Goal: Information Seeking & Learning: Check status

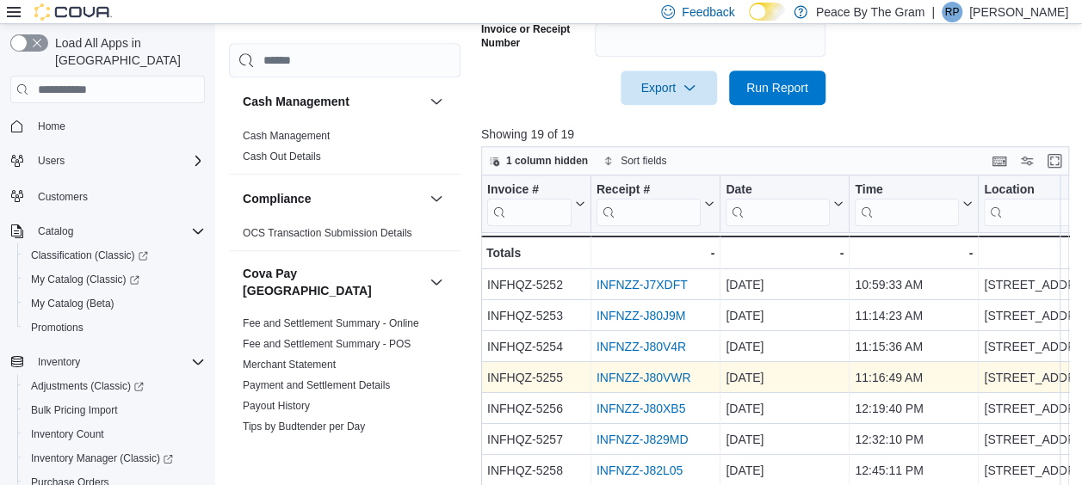
scroll to position [529, 0]
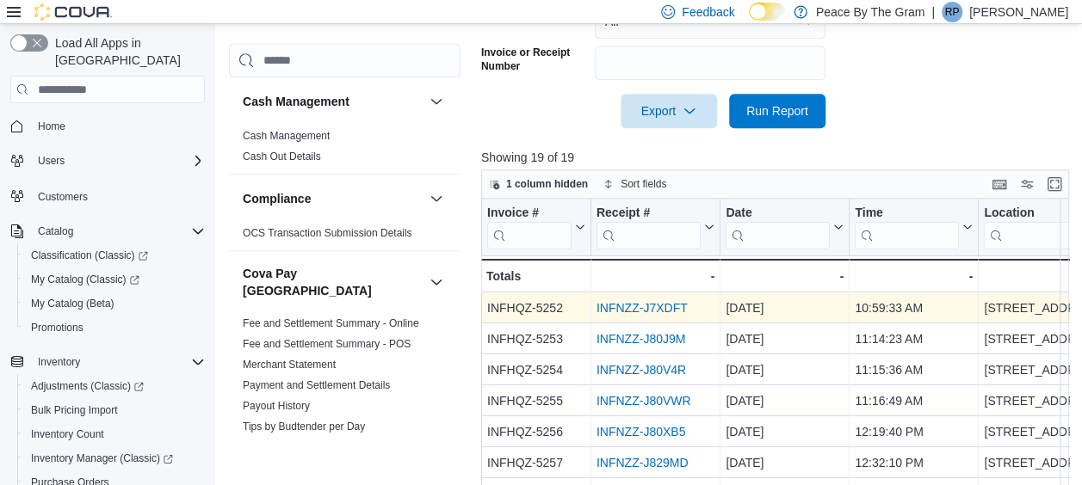
click at [652, 308] on link "INFNZZ-J7XDFT" at bounding box center [641, 308] width 91 height 14
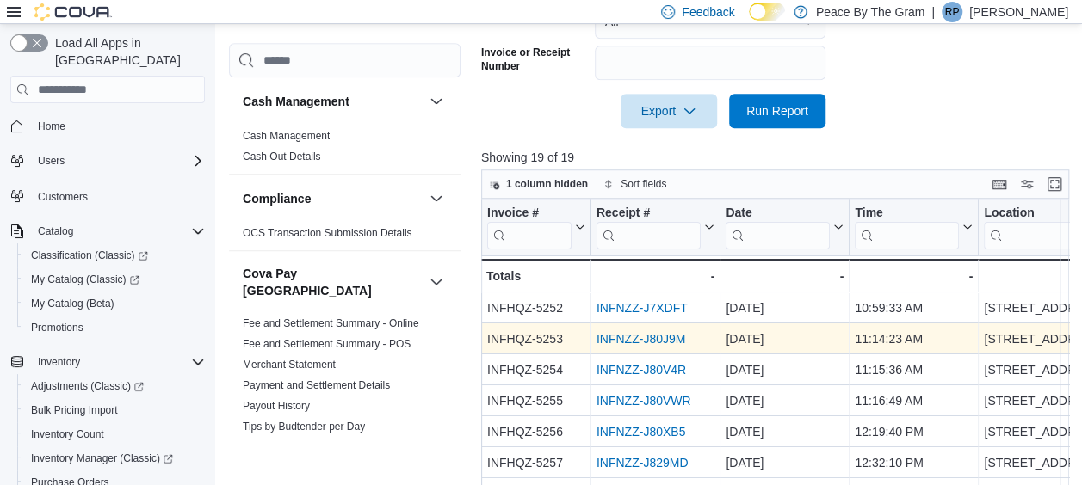
click at [638, 337] on link "INFNZZ-J80J9M" at bounding box center [640, 339] width 89 height 14
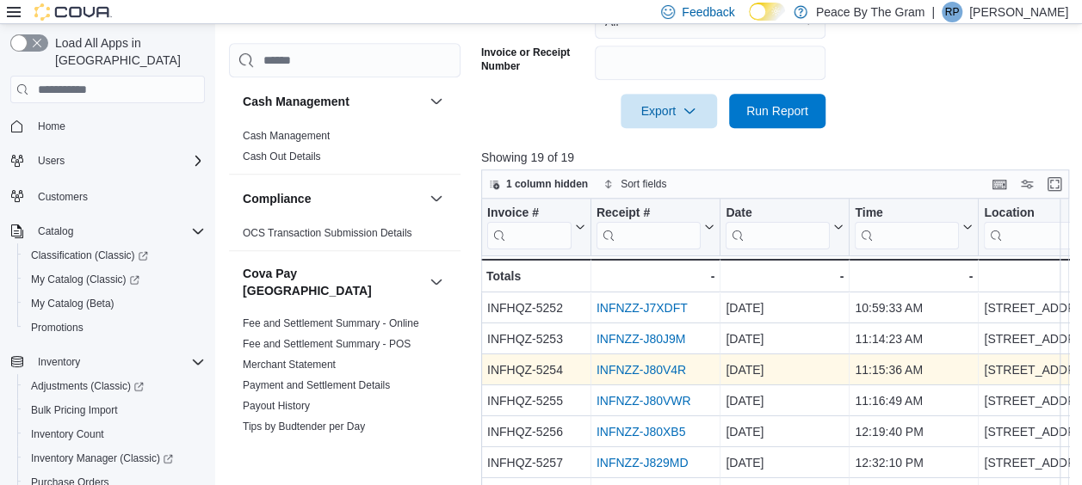
click at [651, 367] on link "INFNZZ-J80V4R" at bounding box center [641, 370] width 90 height 14
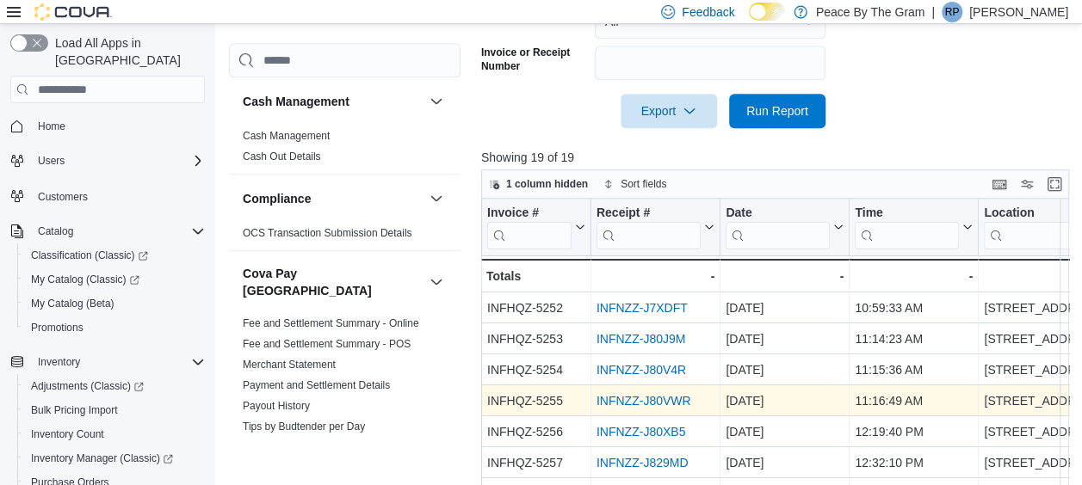
click at [652, 396] on link "INFNZZ-J80VWR" at bounding box center [643, 401] width 95 height 14
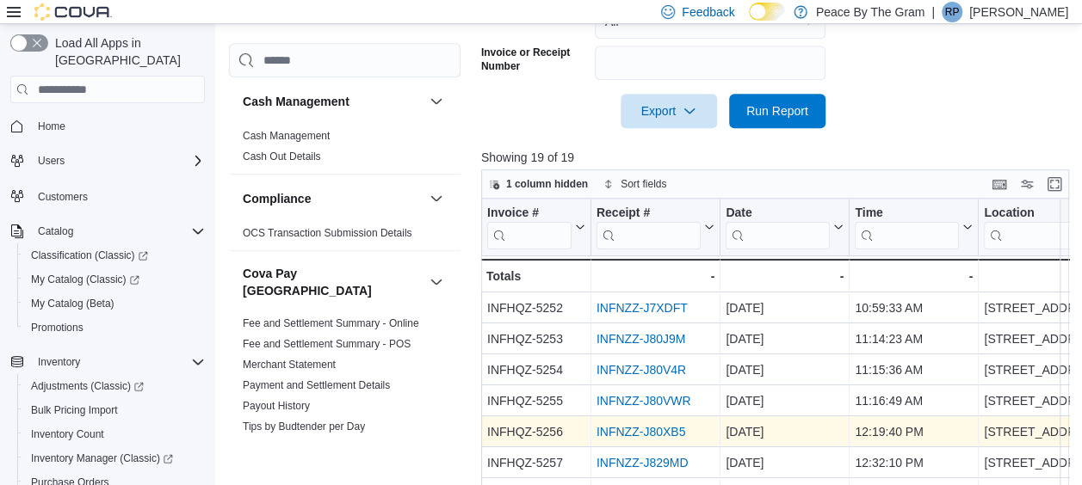
click at [653, 426] on link "INFNZZ-J80XB5" at bounding box center [640, 432] width 89 height 14
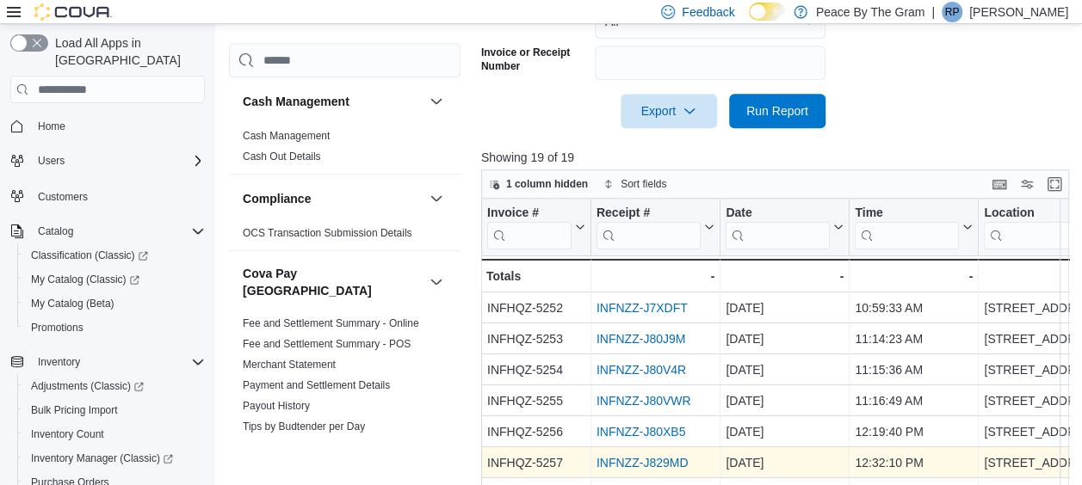
click at [621, 456] on link "INFNZZ-J829MD" at bounding box center [642, 463] width 92 height 14
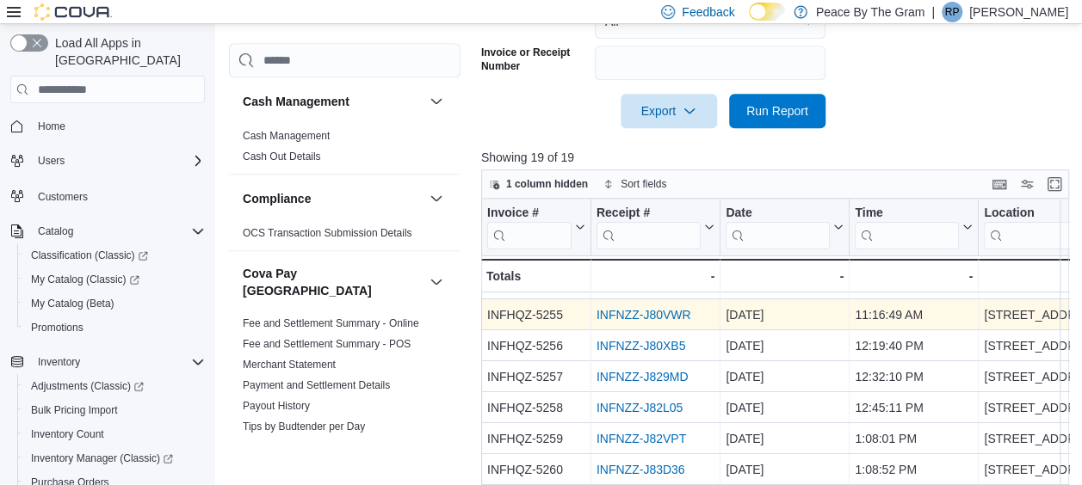
scroll to position [172, 0]
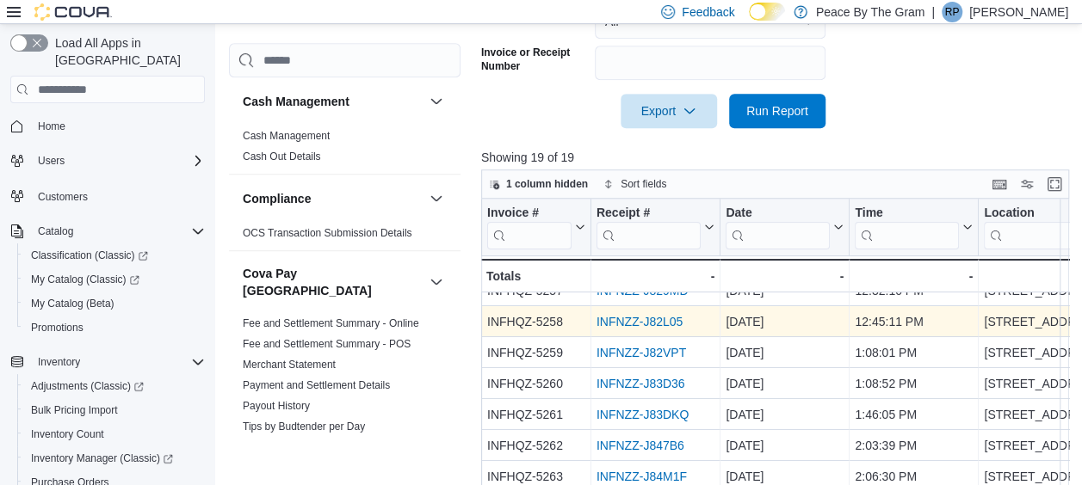
click at [664, 318] on link "INFNZZ-J82L05" at bounding box center [639, 322] width 86 height 14
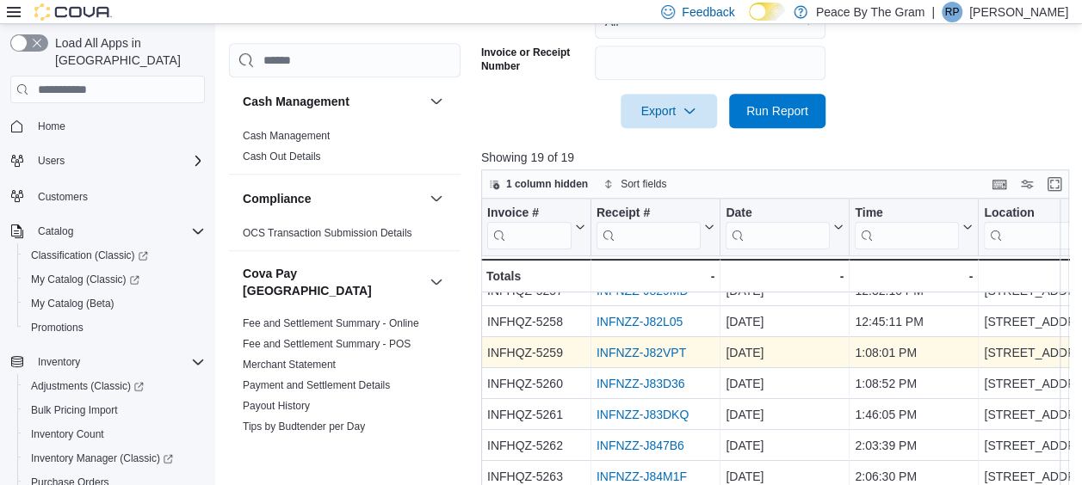
click at [634, 355] on link "INFNZZ-J82VPT" at bounding box center [641, 353] width 90 height 14
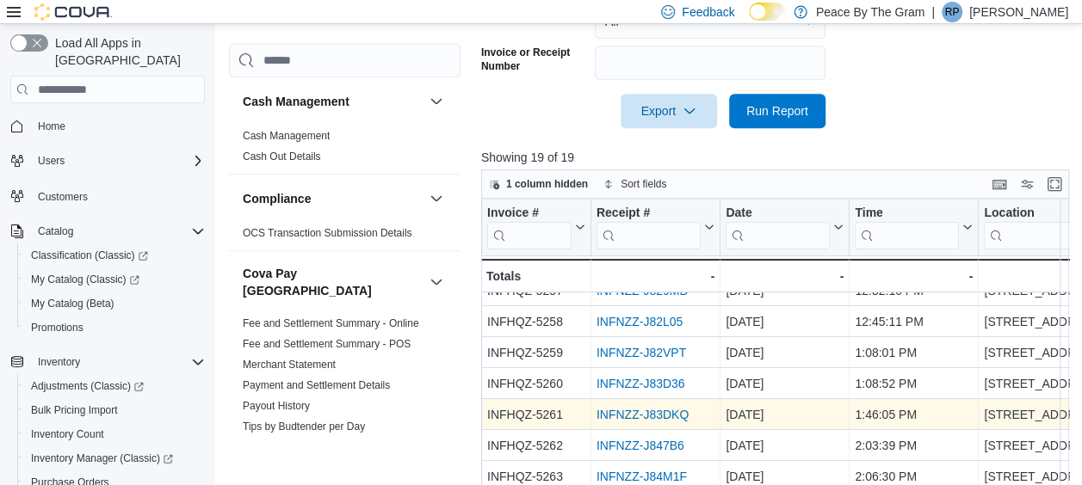
click at [614, 411] on link "INFNZZ-J83DKQ" at bounding box center [642, 415] width 92 height 14
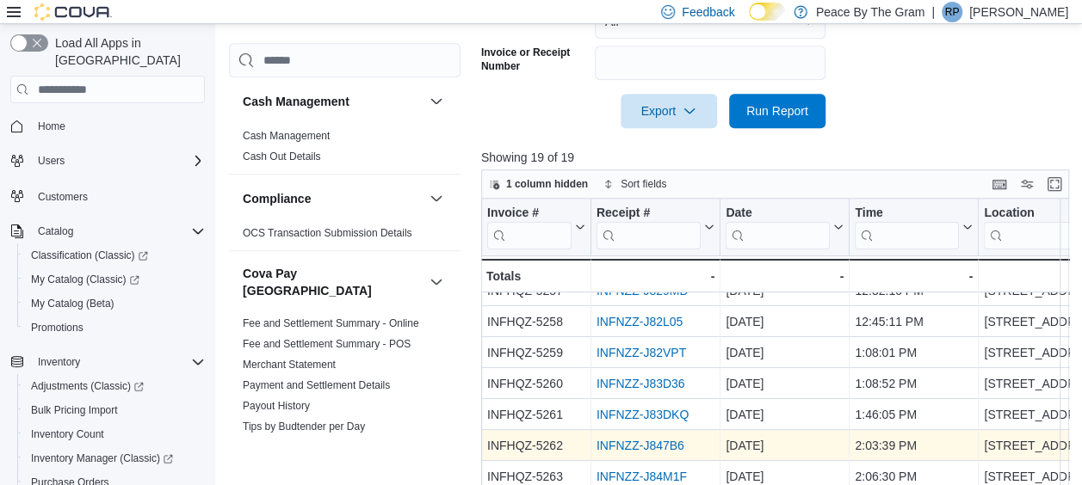
click at [635, 443] on link "INFNZZ-J847B6" at bounding box center [640, 446] width 88 height 14
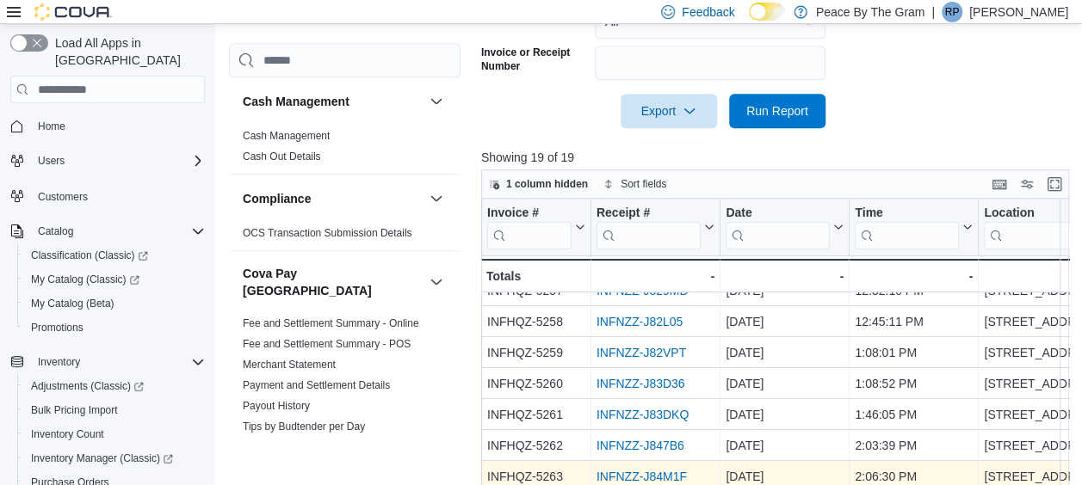
click at [635, 470] on link "INFNZZ-J84M1F" at bounding box center [641, 477] width 90 height 14
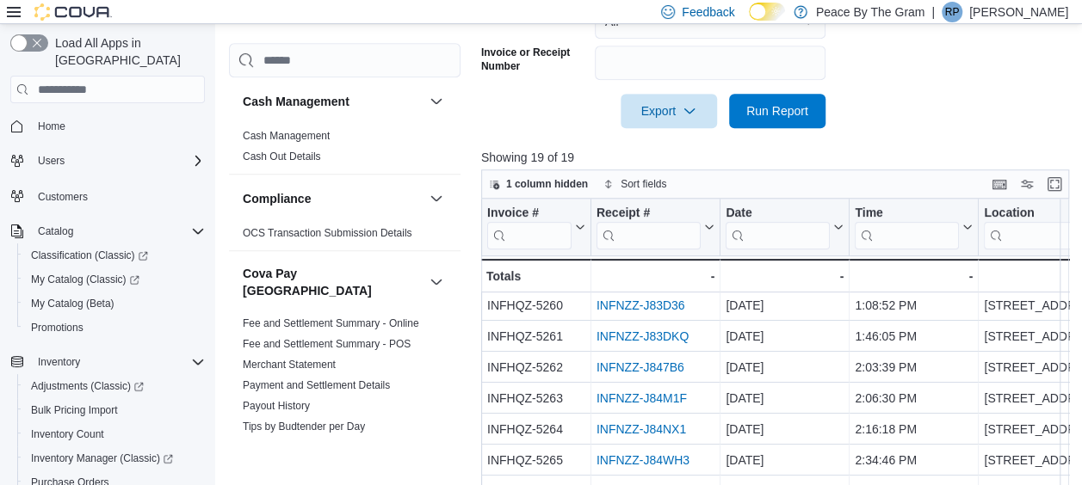
scroll to position [331, 0]
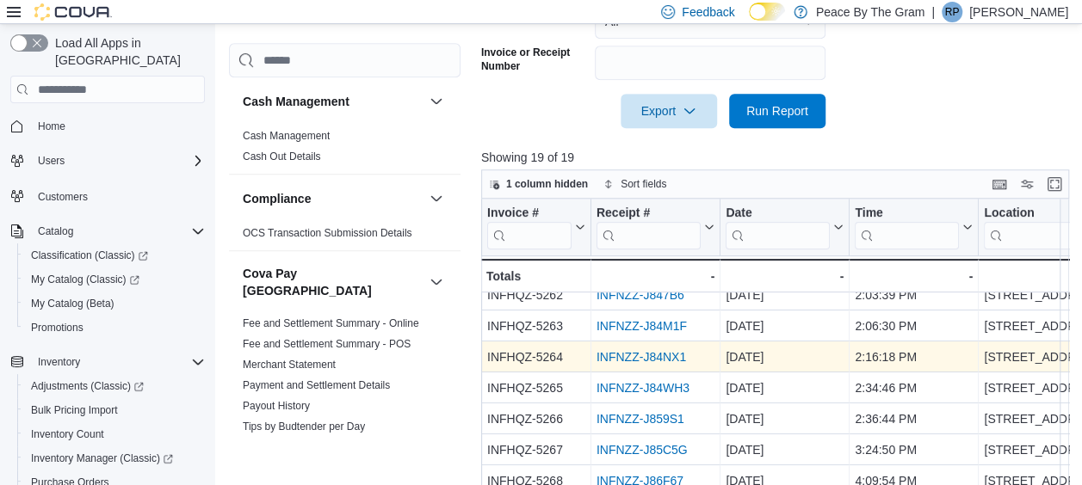
click at [637, 350] on link "INFNZZ-J84NX1" at bounding box center [641, 357] width 90 height 14
click at [640, 350] on link "INFNZZ-J84NX1" at bounding box center [641, 357] width 90 height 14
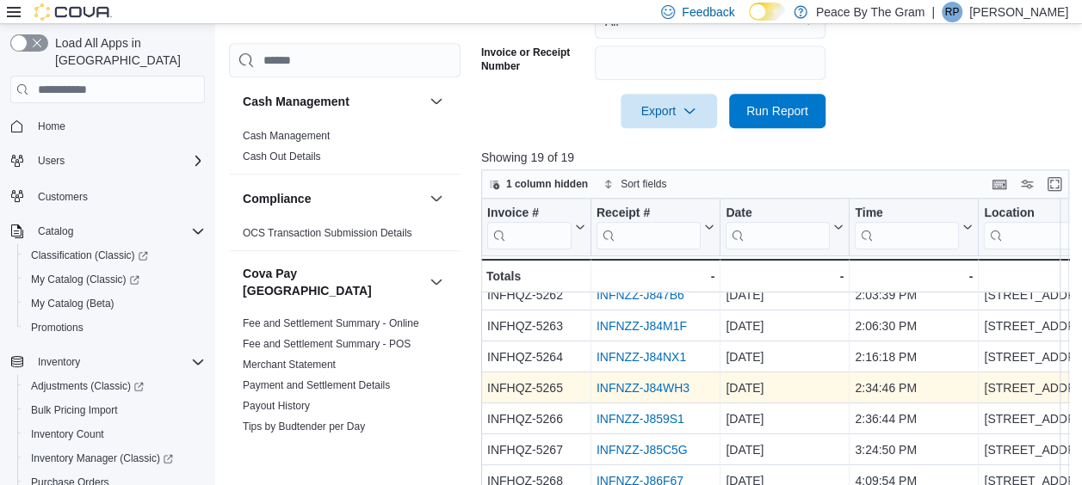
click at [628, 381] on link "INFNZZ-J84WH3" at bounding box center [642, 388] width 93 height 14
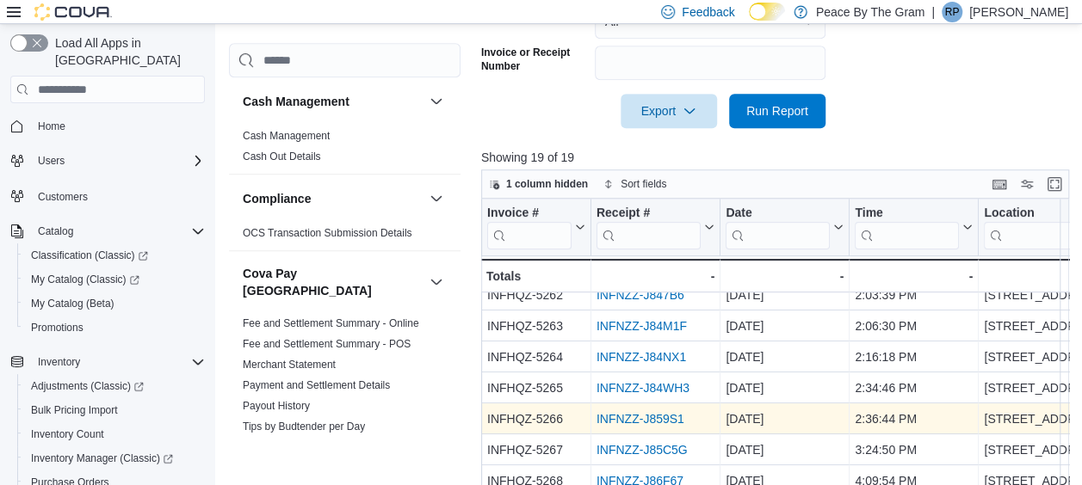
click at [630, 415] on div "INFNZZ-J859S1" at bounding box center [655, 419] width 118 height 21
click at [630, 412] on link "INFNZZ-J859S1" at bounding box center [640, 419] width 88 height 14
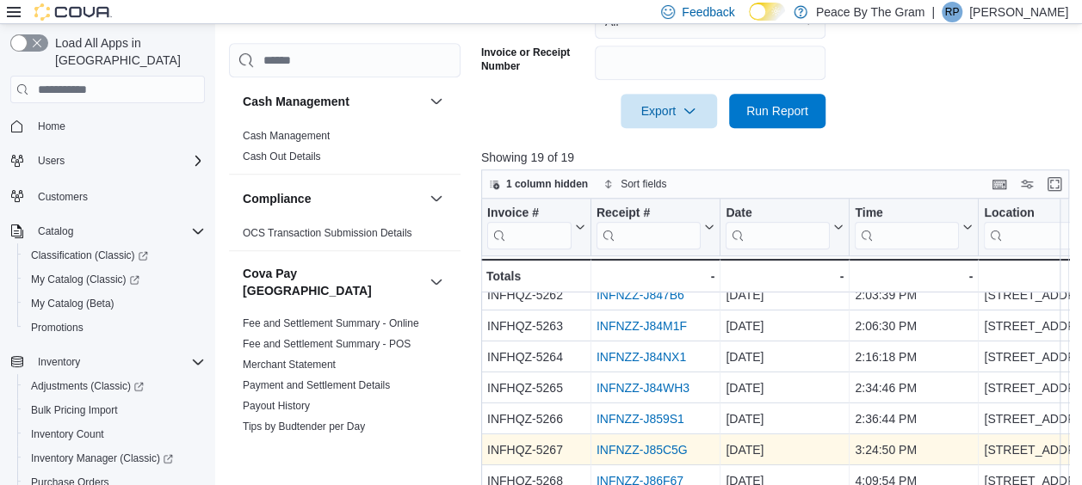
click at [629, 443] on link "INFNZZ-J85C5G" at bounding box center [641, 450] width 91 height 14
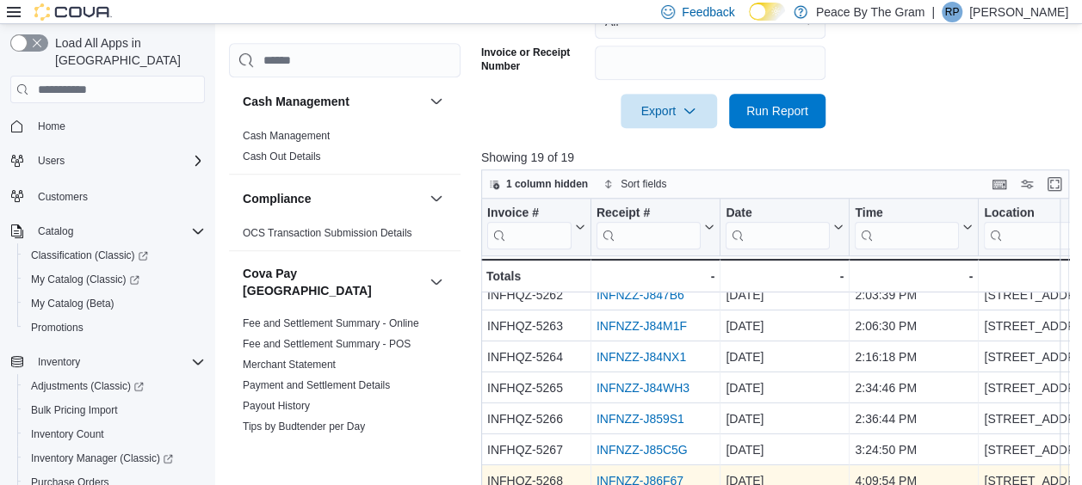
click at [652, 474] on link "INFNZZ-J86F67" at bounding box center [639, 481] width 87 height 14
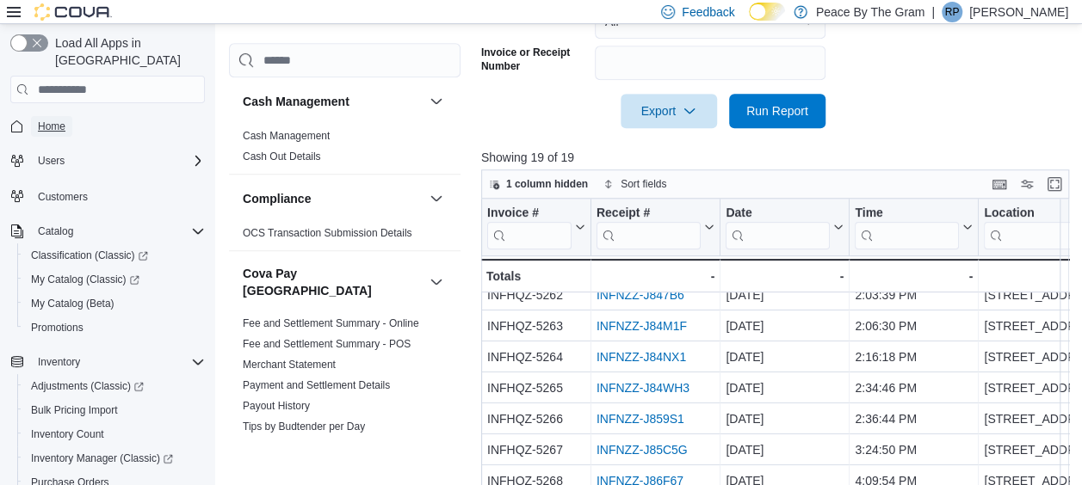
click at [55, 120] on span "Home" at bounding box center [52, 127] width 28 height 14
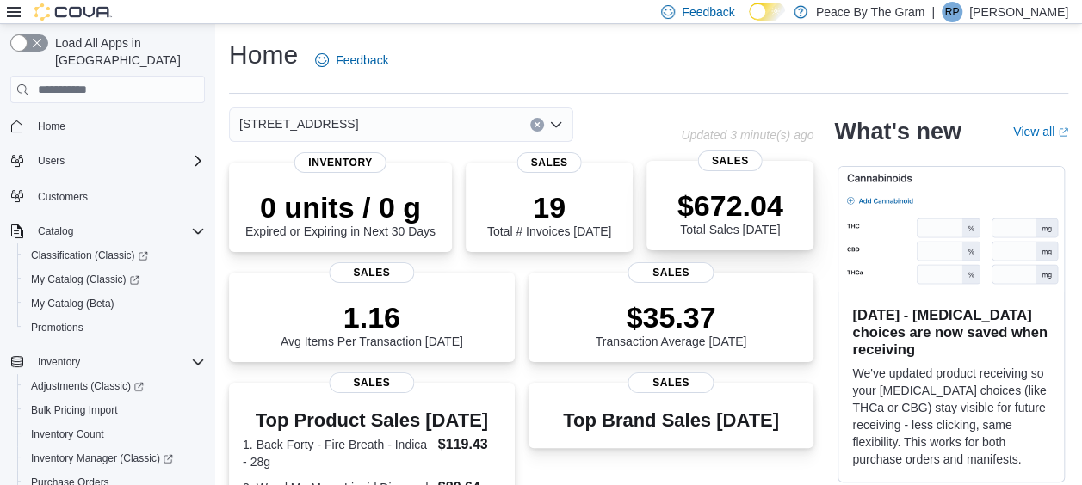
click at [720, 207] on p "$672.04" at bounding box center [730, 206] width 106 height 34
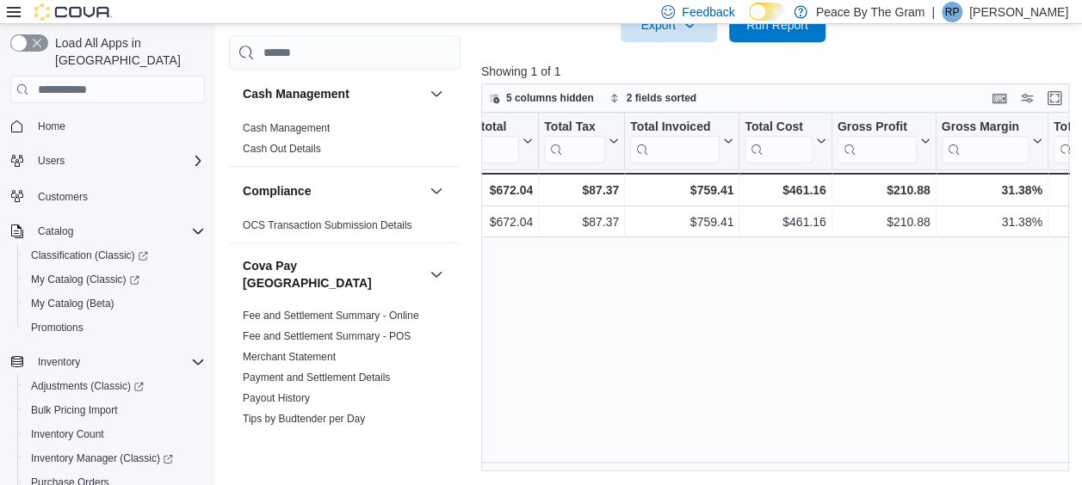
scroll to position [0, 482]
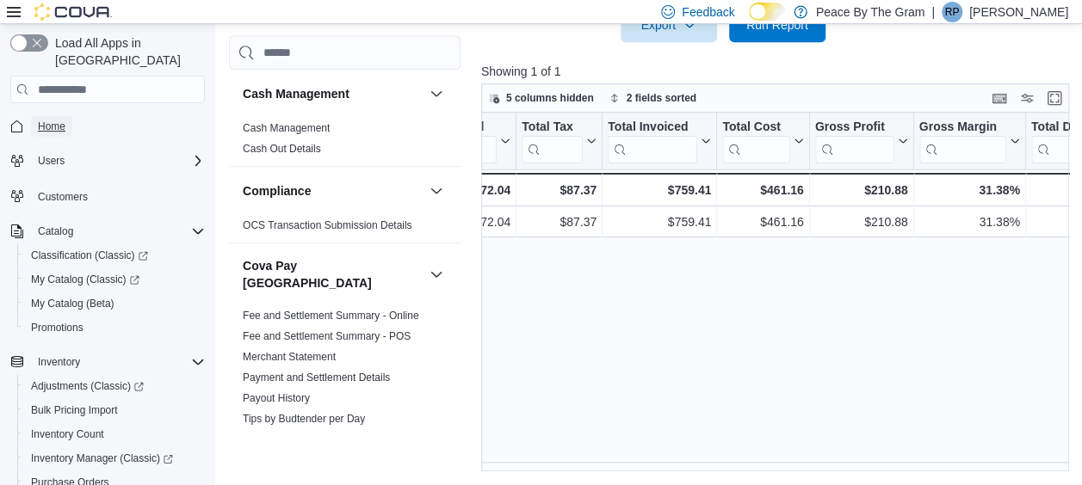
click at [50, 120] on span "Home" at bounding box center [52, 127] width 28 height 14
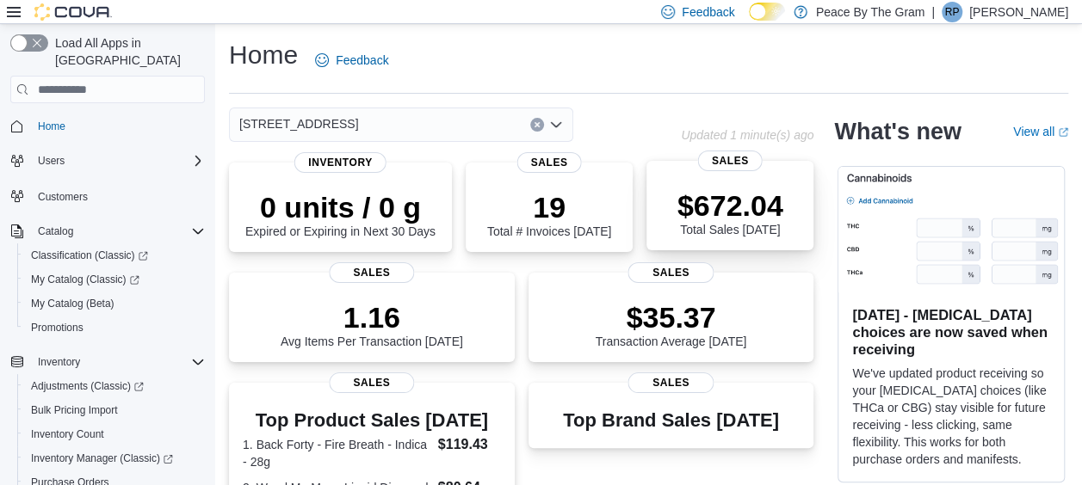
click at [746, 198] on p "$672.04" at bounding box center [730, 206] width 106 height 34
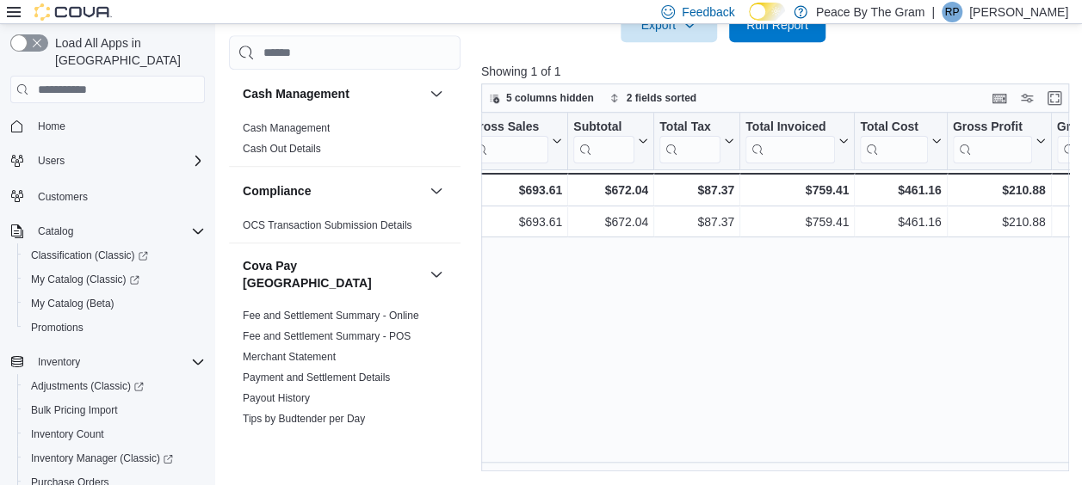
scroll to position [0, 379]
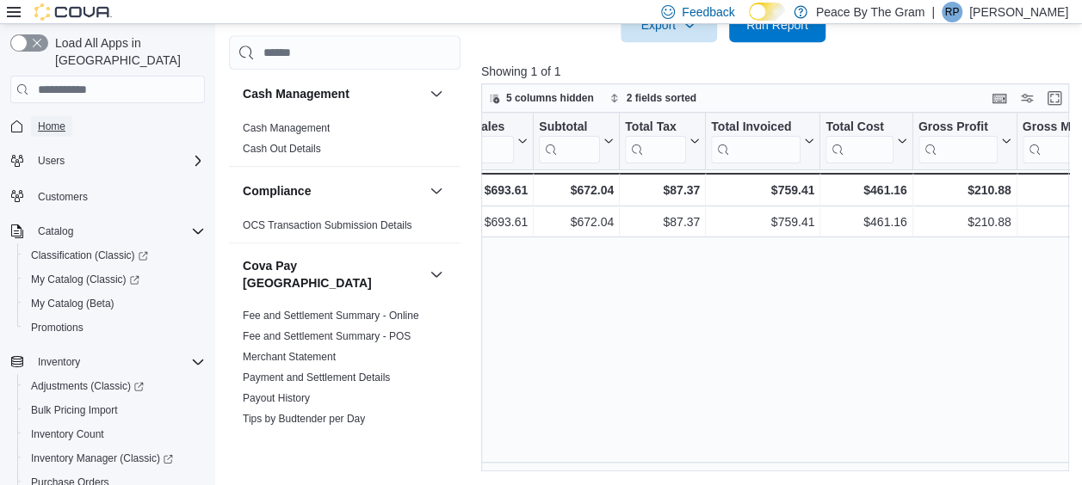
click at [54, 120] on span "Home" at bounding box center [52, 127] width 28 height 14
